Goal: Register for event/course

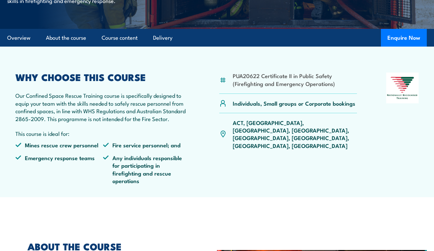
scroll to position [201, 0]
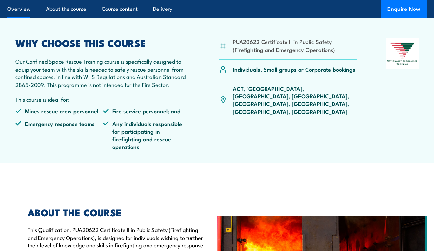
click at [282, 100] on p "ACT, [GEOGRAPHIC_DATA], [GEOGRAPHIC_DATA], [GEOGRAPHIC_DATA], [GEOGRAPHIC_DATA]…" at bounding box center [295, 100] width 124 height 31
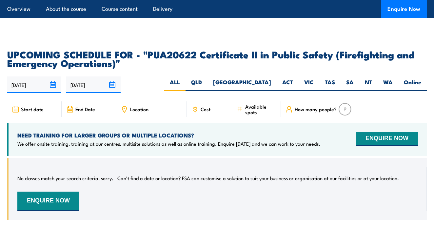
scroll to position [1041, 0]
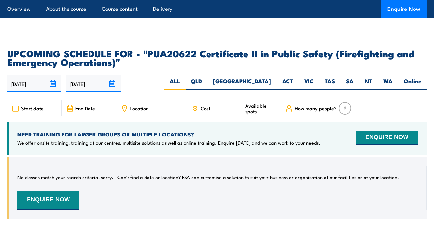
click at [125, 105] on icon at bounding box center [124, 108] width 7 height 7
click at [122, 105] on icon at bounding box center [124, 108] width 7 height 7
click at [146, 107] on div "Start date" at bounding box center [217, 110] width 420 height 21
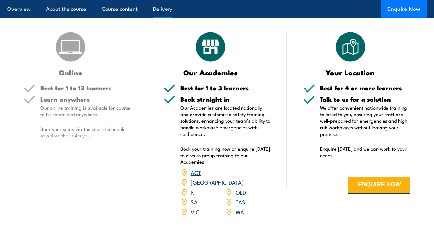
scroll to position [837, 0]
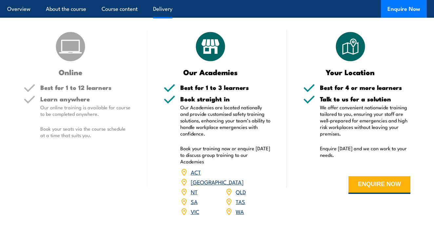
click at [244, 188] on link "QLD" at bounding box center [241, 192] width 10 height 8
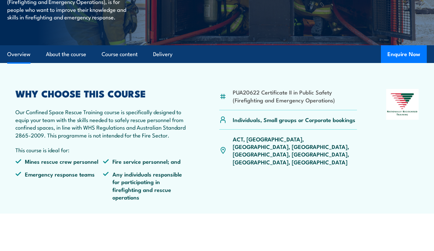
scroll to position [151, 0]
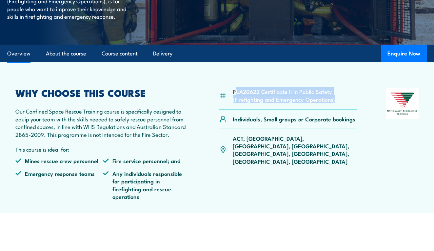
drag, startPoint x: 235, startPoint y: 104, endPoint x: 291, endPoint y: 131, distance: 61.4
click at [310, 125] on div "PUA20622 Certificate II in Public Safety (Firefighting and Emergency Operations…" at bounding box center [288, 146] width 138 height 117
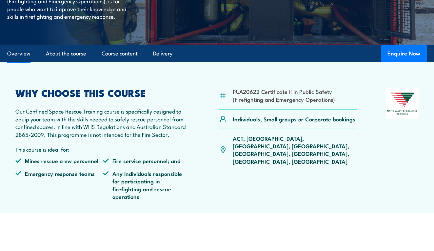
click at [290, 123] on p "Individuals, Small groups or Corporate bookings" at bounding box center [294, 119] width 123 height 8
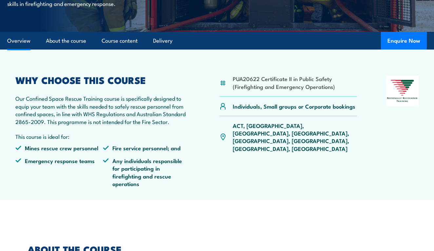
click at [388, 95] on img at bounding box center [402, 90] width 32 height 30
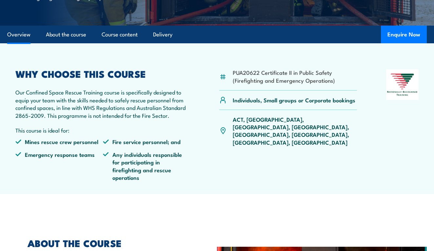
scroll to position [172, 0]
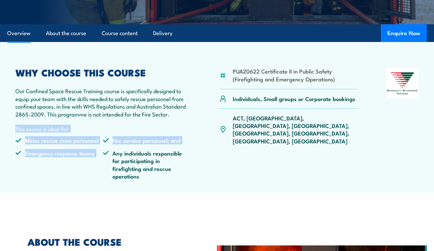
drag, startPoint x: 14, startPoint y: 141, endPoint x: 109, endPoint y: 159, distance: 96.7
click at [109, 159] on article "PUA20622 Certificate II in Public Safety (Firefighting and Emergency Operations…" at bounding box center [217, 117] width 421 height 151
click at [62, 157] on ul "Mines rescue crew personnel Fire service personnel; and Emergency response team…" at bounding box center [102, 160] width 175 height 48
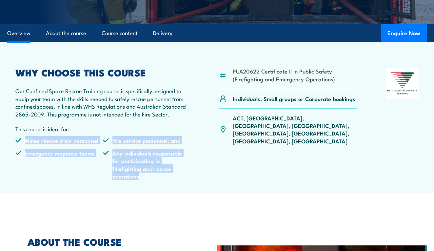
drag, startPoint x: 26, startPoint y: 150, endPoint x: 175, endPoint y: 181, distance: 153.0
click at [175, 181] on ul "Mines rescue crew personnel Fire service personnel; and Emergency response team…" at bounding box center [102, 160] width 175 height 48
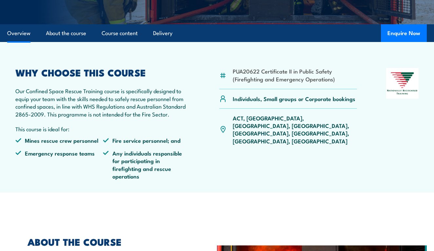
click at [107, 133] on div "WHY CHOOSE THIS COURSE Our Confined Space Rescue Training course is specificall…" at bounding box center [102, 126] width 175 height 117
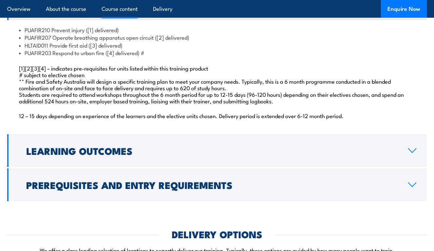
scroll to position [603, 0]
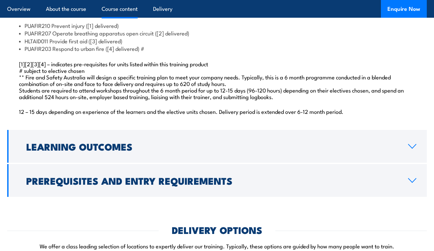
click at [121, 164] on div "Course Content PUAFIR210 Prevent injury ([1] delivered) PUAFIR207 Operate breat…" at bounding box center [217, 90] width 420 height 214
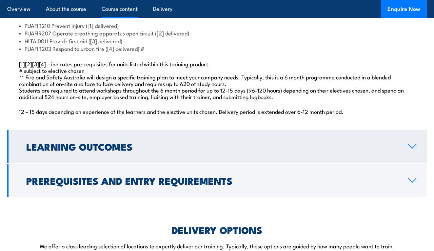
click at [122, 156] on link "Learning Outcomes" at bounding box center [217, 146] width 420 height 33
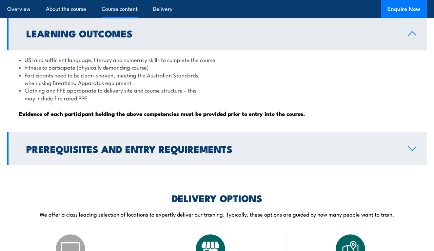
click at [106, 160] on link "Prerequisites and Entry Requirements" at bounding box center [217, 148] width 420 height 33
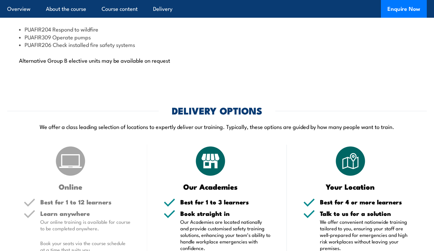
scroll to position [859, 0]
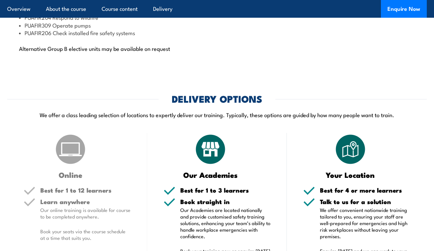
click at [101, 155] on div "Online" at bounding box center [77, 156] width 107 height 46
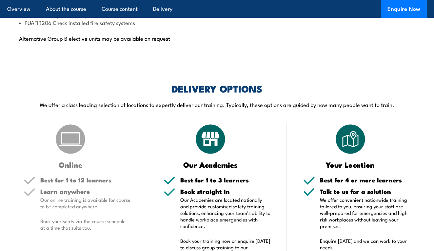
scroll to position [870, 0]
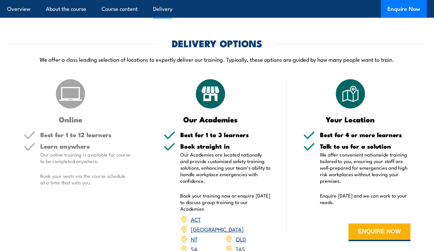
click at [200, 138] on h5 "Best for 1 to 3 learners" at bounding box center [225, 134] width 90 height 6
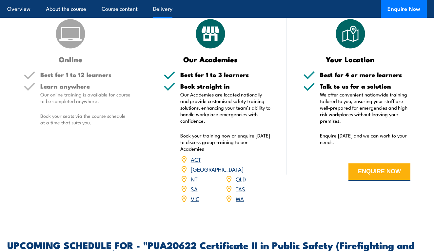
scroll to position [978, 0]
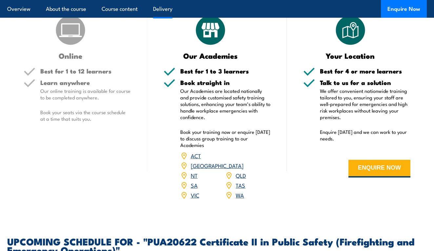
click at [240, 171] on link "QLD" at bounding box center [241, 175] width 10 height 8
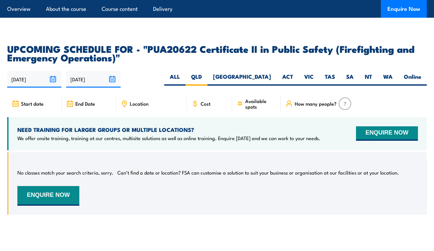
scroll to position [1170, 0]
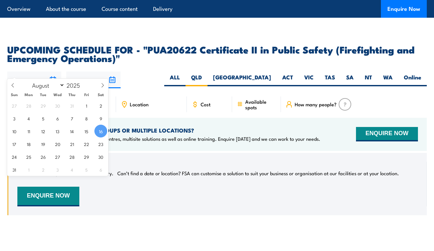
click at [53, 71] on input "[DATE]" at bounding box center [34, 79] width 54 height 17
click at [84, 87] on span at bounding box center [84, 87] width 5 height 4
click at [86, 82] on span at bounding box center [84, 83] width 5 height 4
type input "2026"
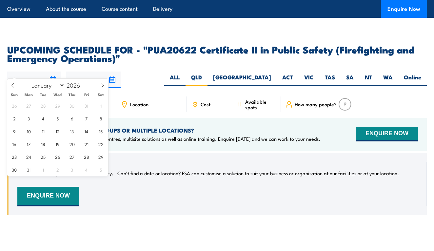
click at [139, 85] on article "UPCOMING SCHEDULE FOR - "PUA20622 Certificate II in Public Safety (Firefighting…" at bounding box center [217, 135] width 420 height 180
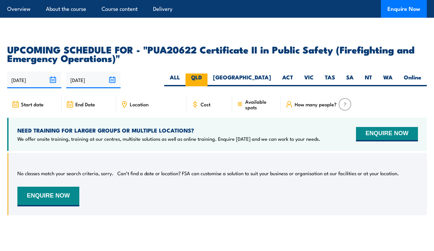
click at [208, 73] on label "QLD" at bounding box center [197, 79] width 22 height 13
click at [206, 73] on input "QLD" at bounding box center [204, 75] width 4 height 4
click at [127, 101] on icon at bounding box center [124, 104] width 7 height 7
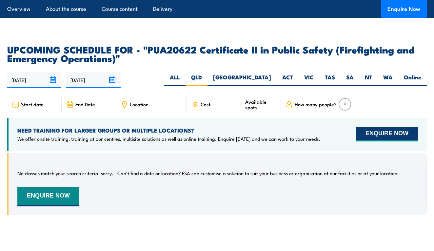
click at [375, 129] on button "ENQUIRE NOW" at bounding box center [387, 134] width 62 height 14
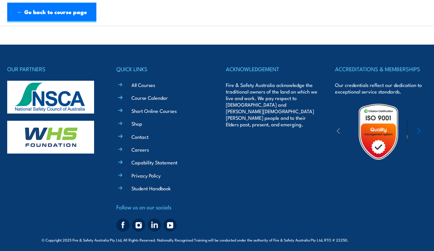
scroll to position [457, 0]
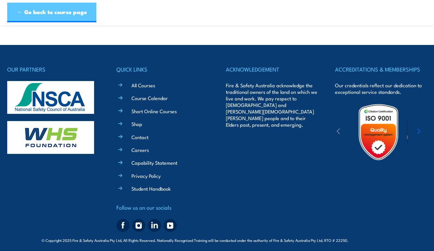
click at [75, 15] on link "← Go back to course page" at bounding box center [51, 13] width 89 height 20
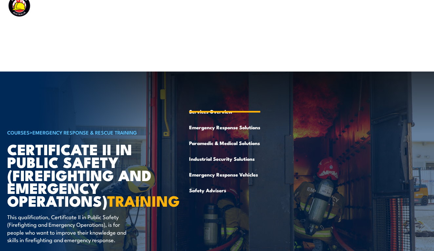
scroll to position [12, 0]
